Goal: Learn about a topic: Learn about a topic

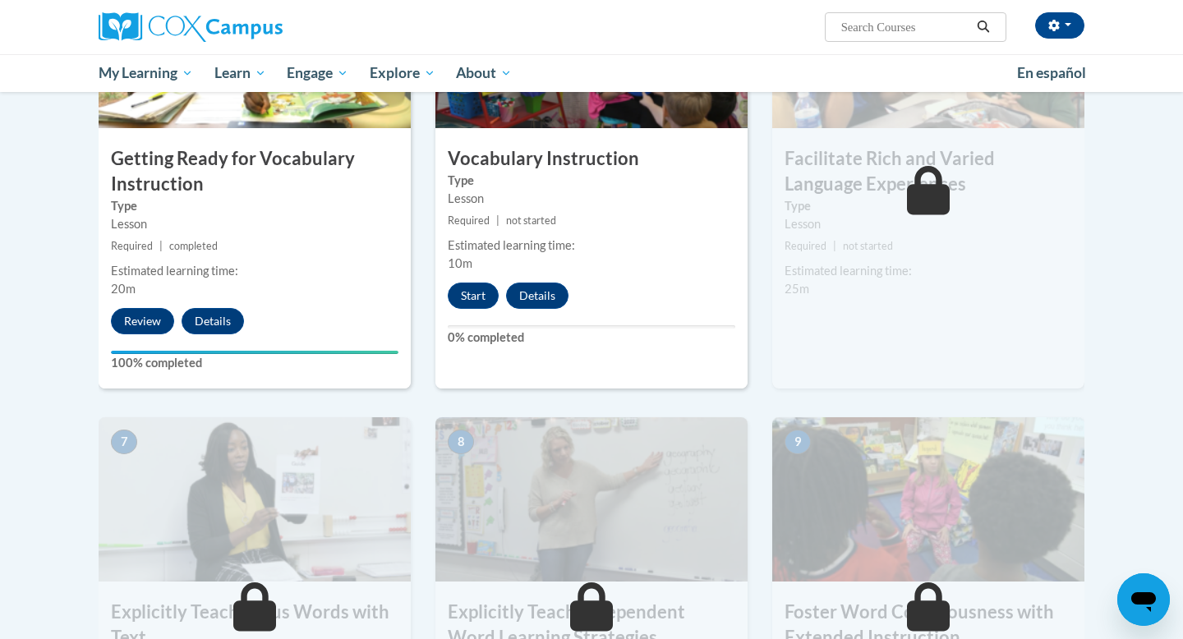
scroll to position [903, 0]
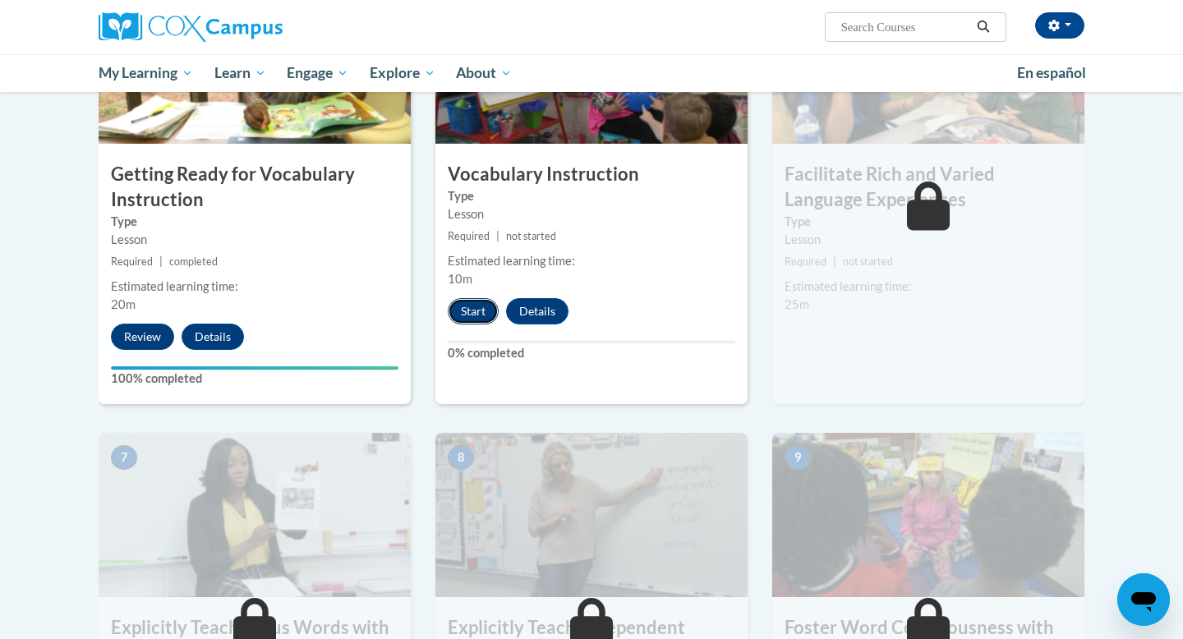
click at [473, 318] on button "Start" at bounding box center [473, 311] width 51 height 26
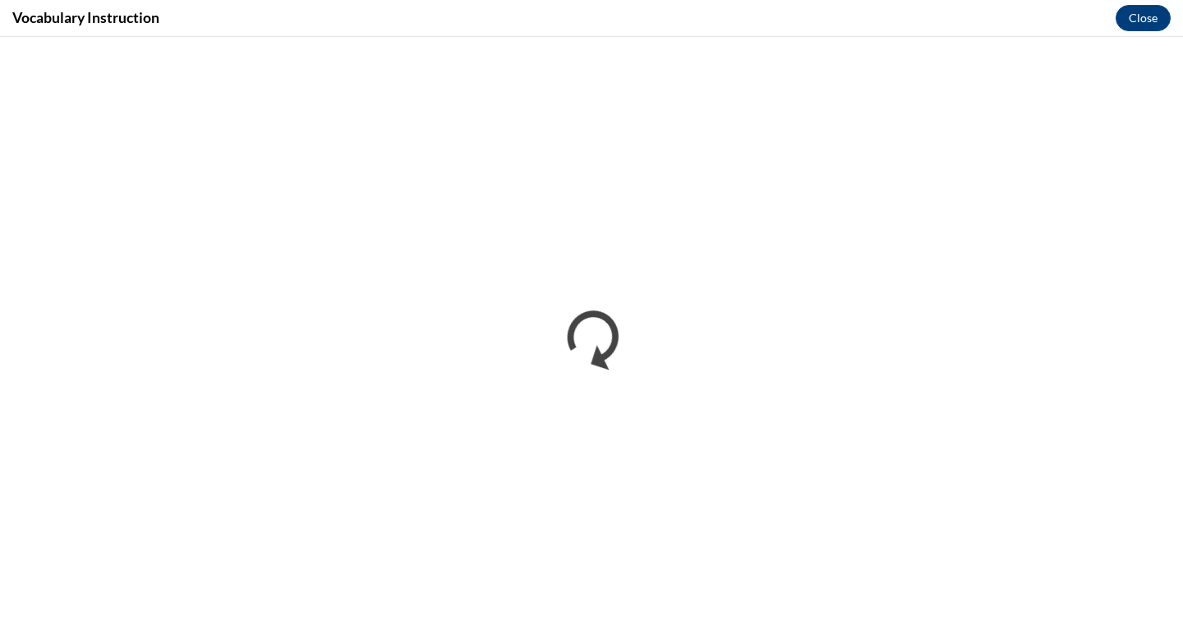
scroll to position [0, 0]
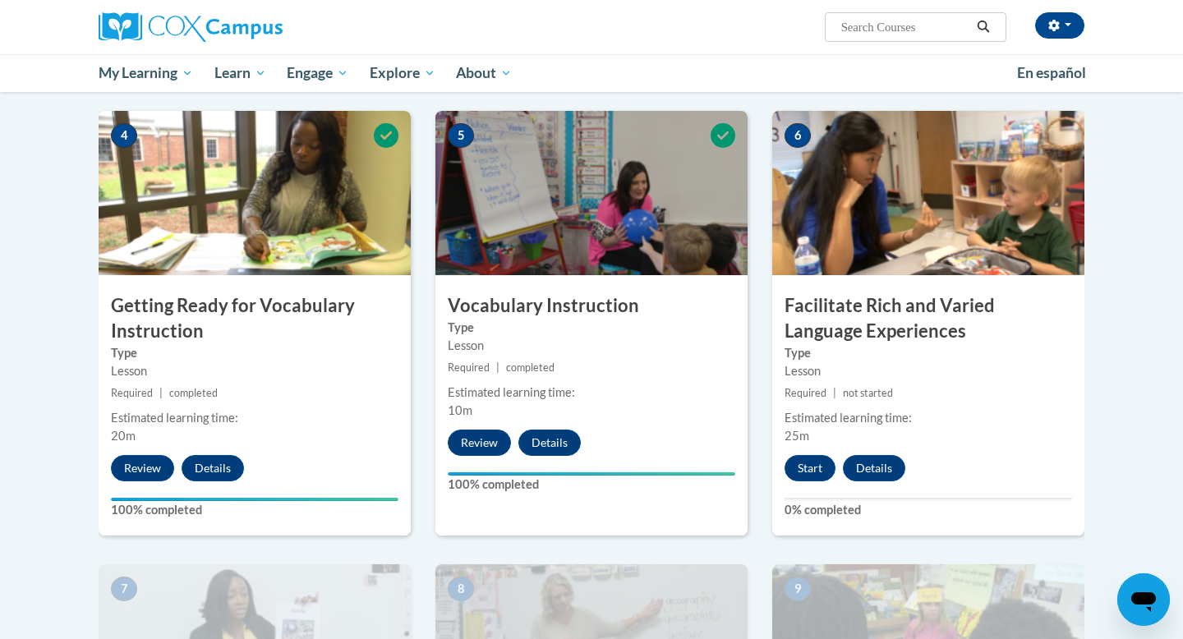
scroll to position [784, 0]
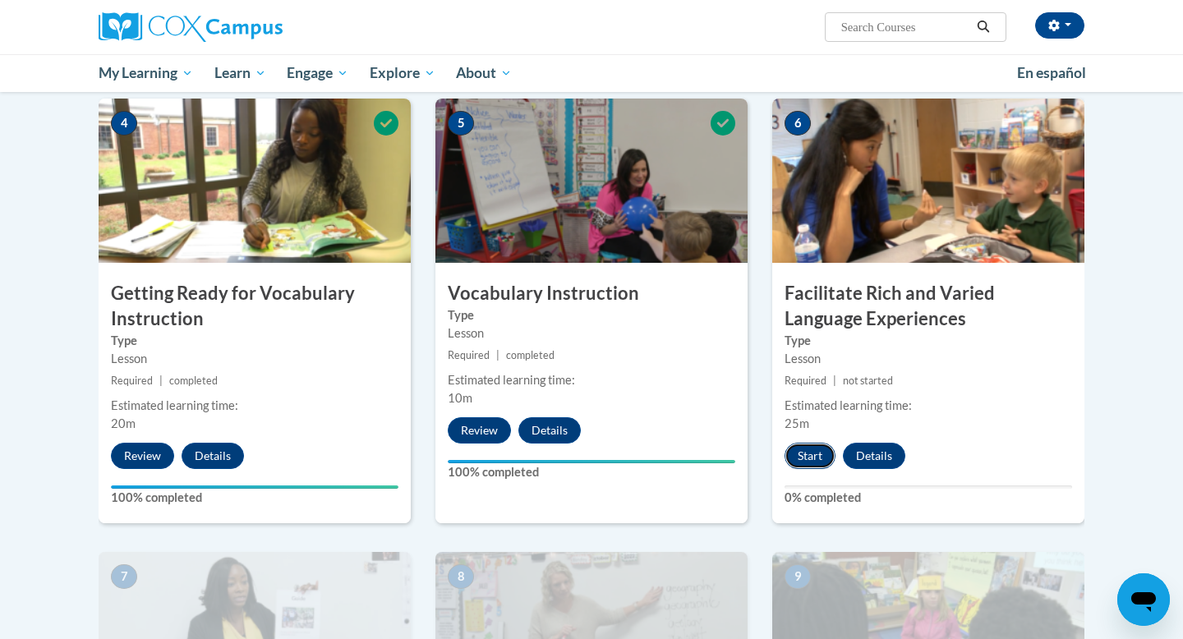
click at [797, 467] on button "Start" at bounding box center [810, 456] width 51 height 26
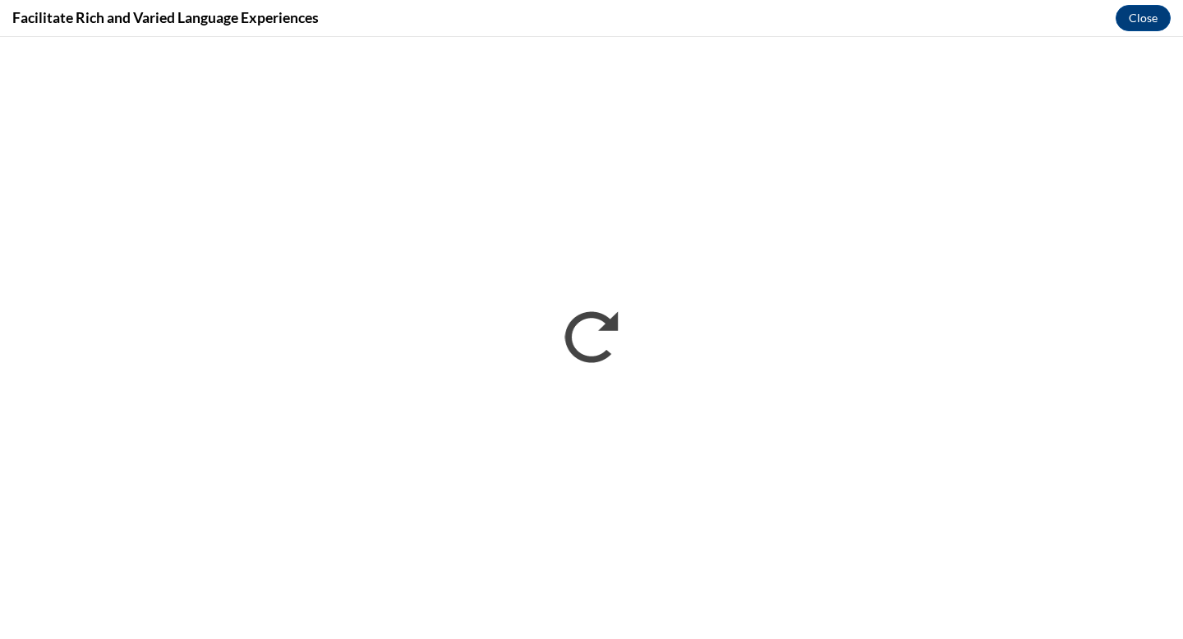
scroll to position [0, 0]
